Goal: Information Seeking & Learning: Find contact information

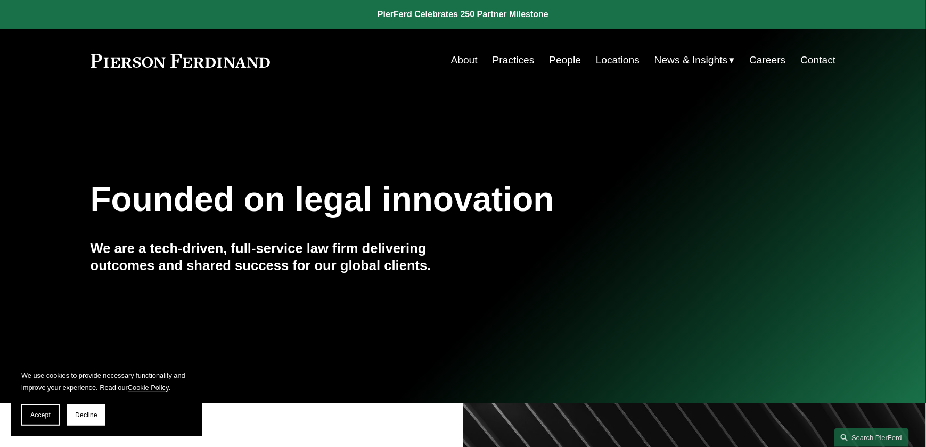
click at [615, 63] on link "Locations" at bounding box center [618, 60] width 44 height 20
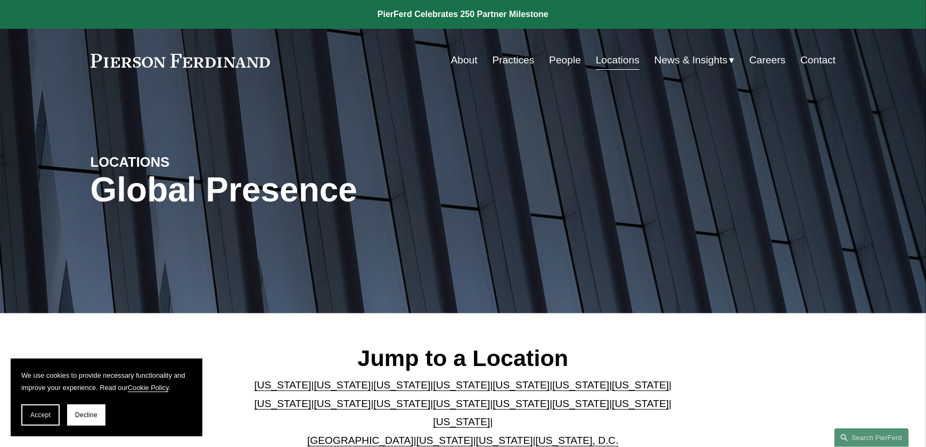
click at [433, 388] on link "[US_STATE]" at bounding box center [461, 384] width 57 height 11
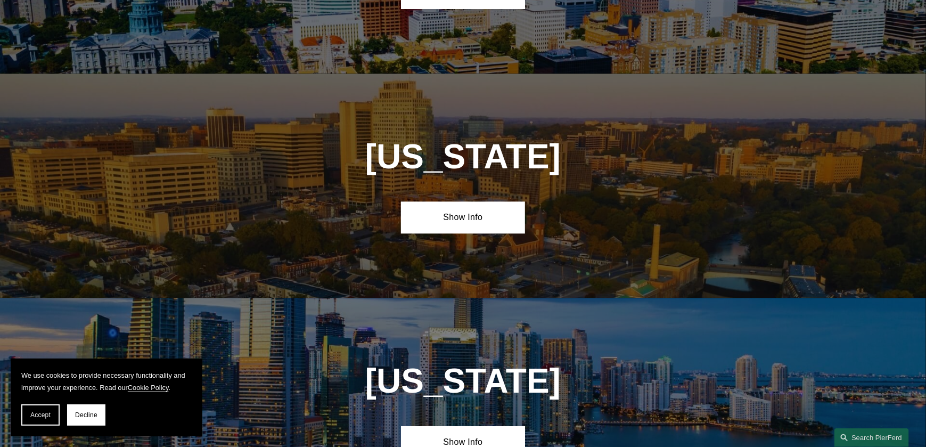
scroll to position [1144, 0]
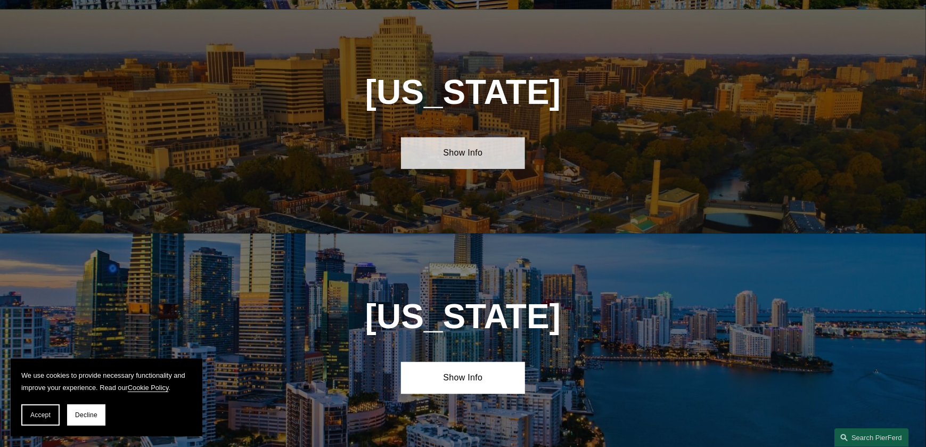
click at [454, 146] on link "Show Info" at bounding box center [463, 153] width 124 height 32
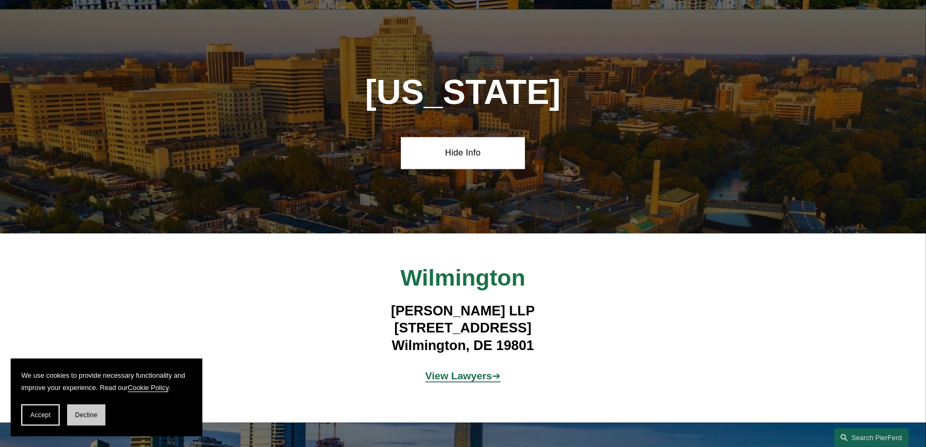
click at [93, 409] on button "Decline" at bounding box center [86, 414] width 38 height 21
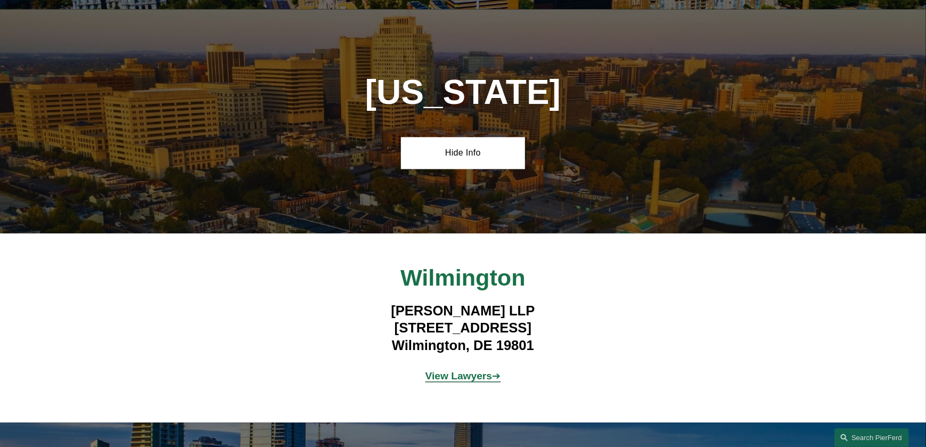
click at [473, 370] on strong "View Lawyers" at bounding box center [458, 375] width 67 height 11
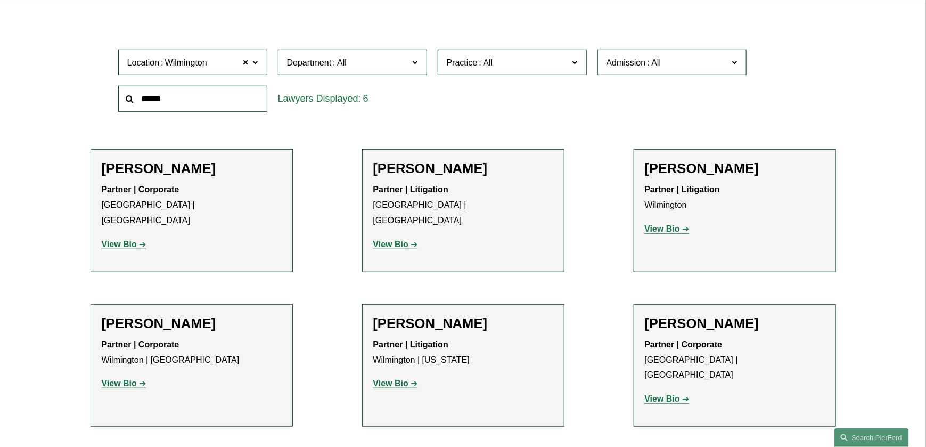
scroll to position [373, 0]
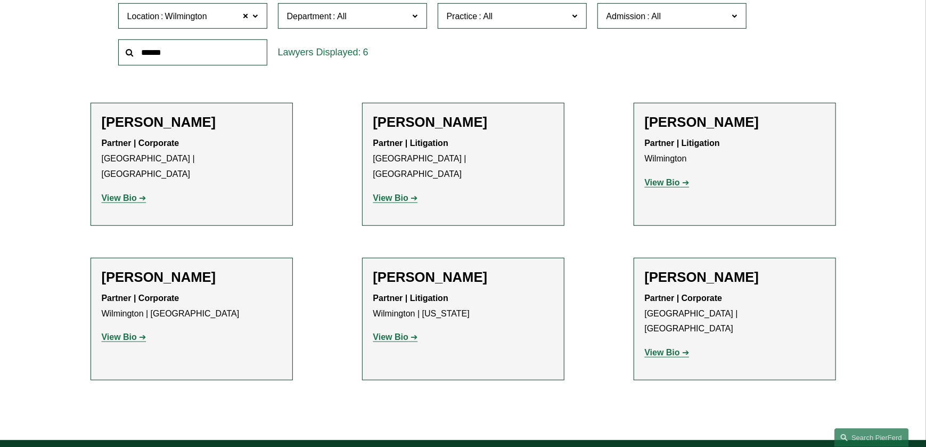
click at [125, 332] on strong "View Bio" at bounding box center [119, 336] width 35 height 9
click at [406, 332] on strong "View Bio" at bounding box center [390, 336] width 35 height 9
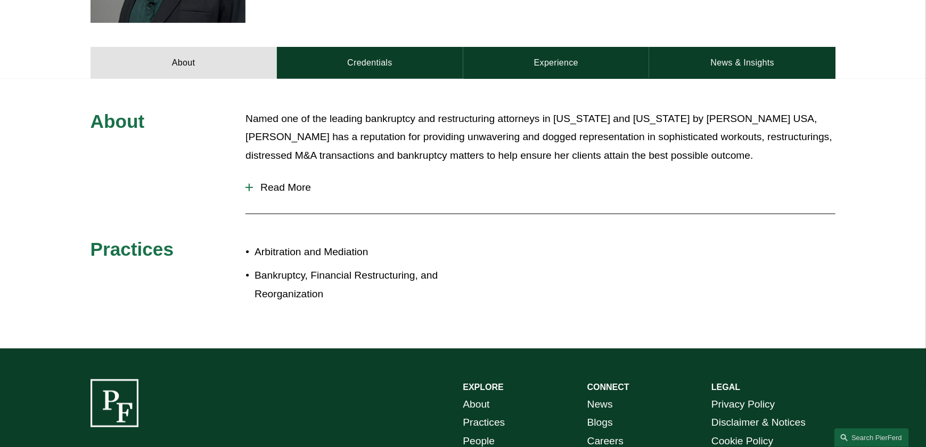
scroll to position [426, 0]
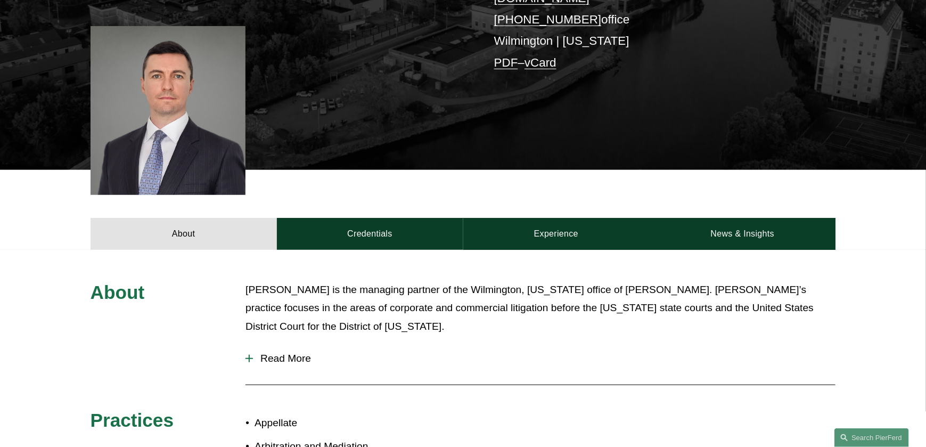
scroll to position [319, 0]
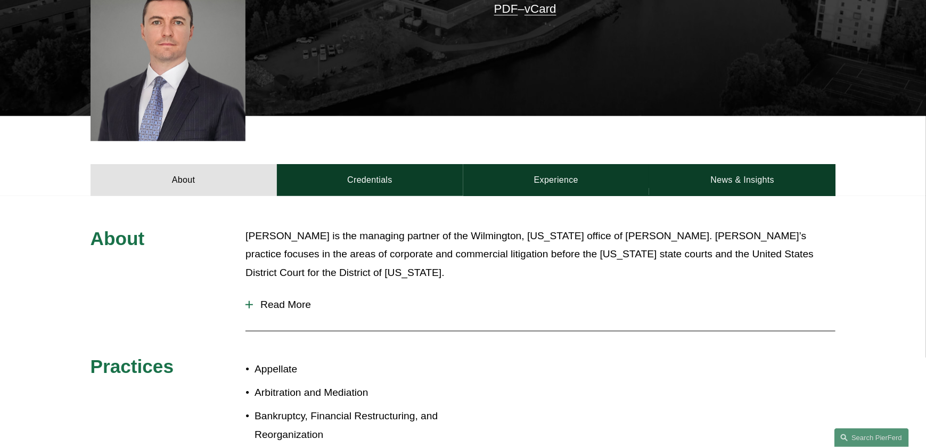
click at [246, 301] on div at bounding box center [248, 304] width 7 height 7
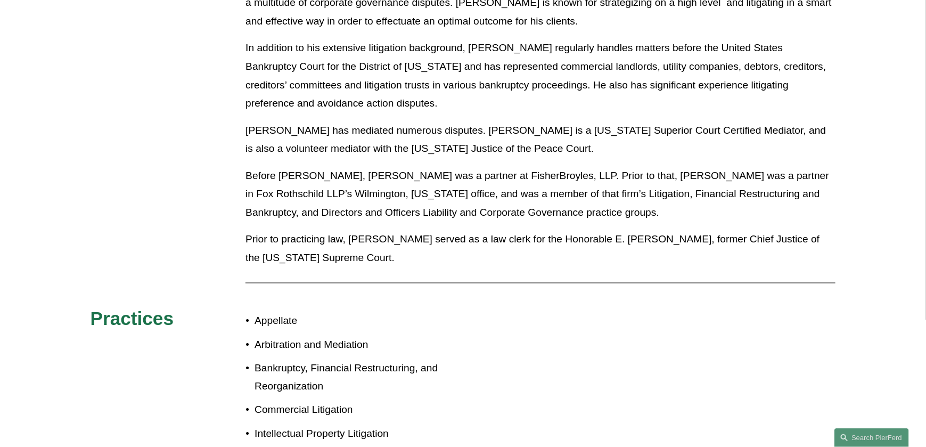
scroll to position [745, 0]
